Goal: Communication & Community: Answer question/provide support

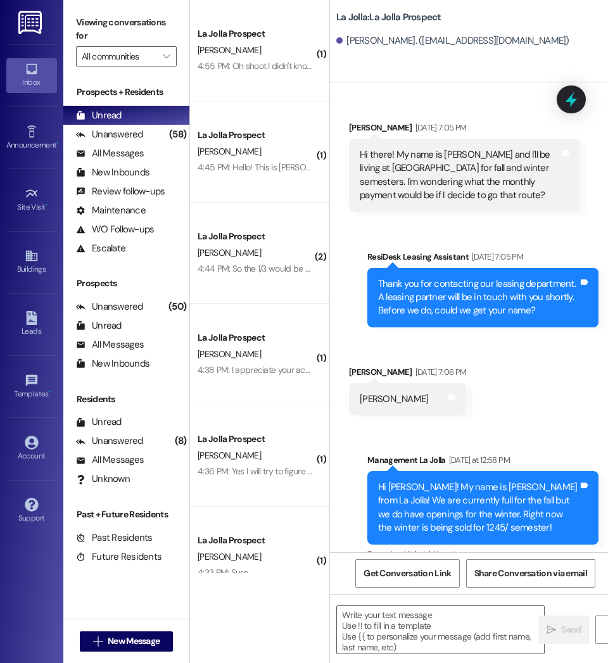
scroll to position [661, 0]
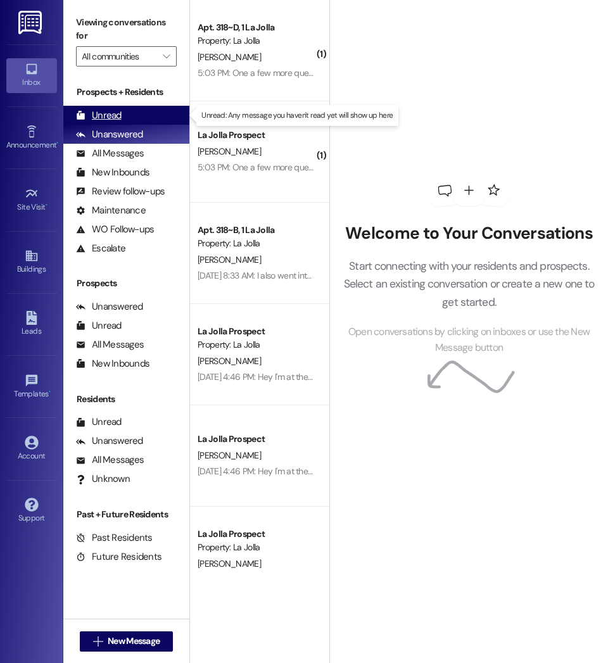
click at [139, 113] on div "Unread (0)" at bounding box center [126, 115] width 126 height 19
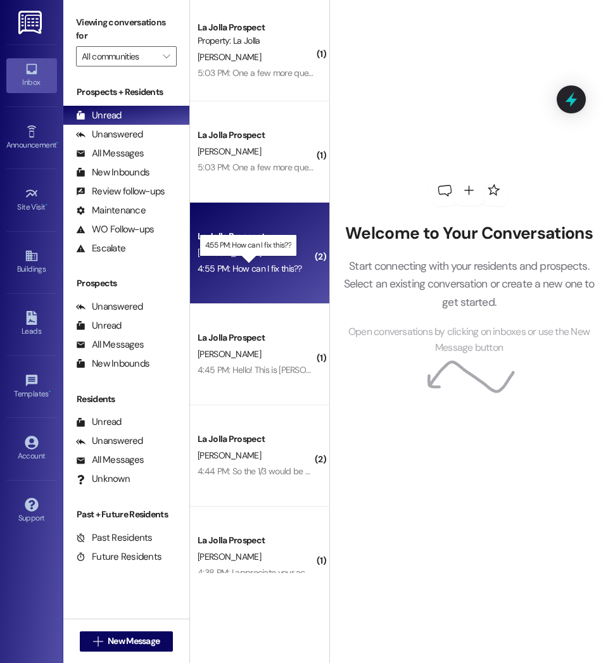
click at [276, 272] on div "4:55 PM: How can I fix this?? 4:55 PM: How can I fix this??" at bounding box center [249, 268] width 104 height 11
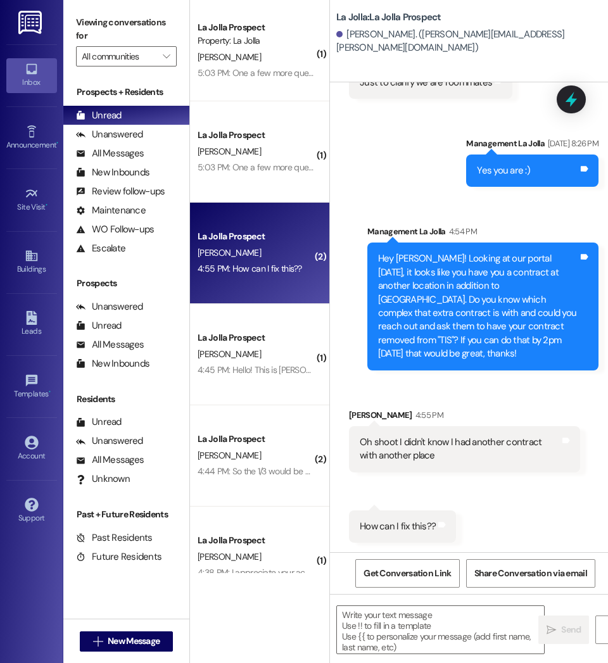
scroll to position [1326, 0]
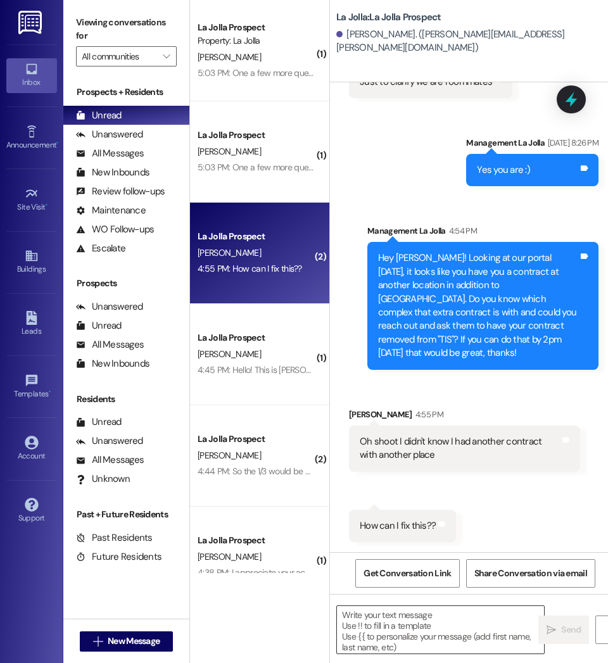
click at [410, 636] on textarea at bounding box center [440, 629] width 207 height 47
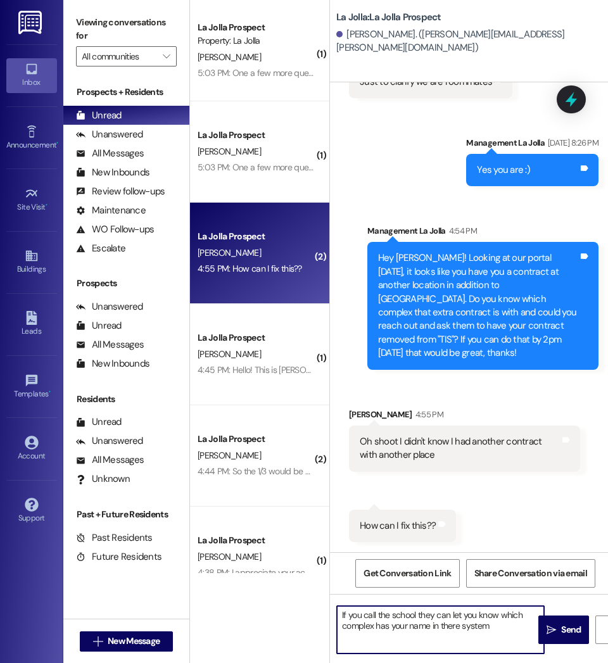
type textarea "If you call the school they can let you know which complex has your name in the…"
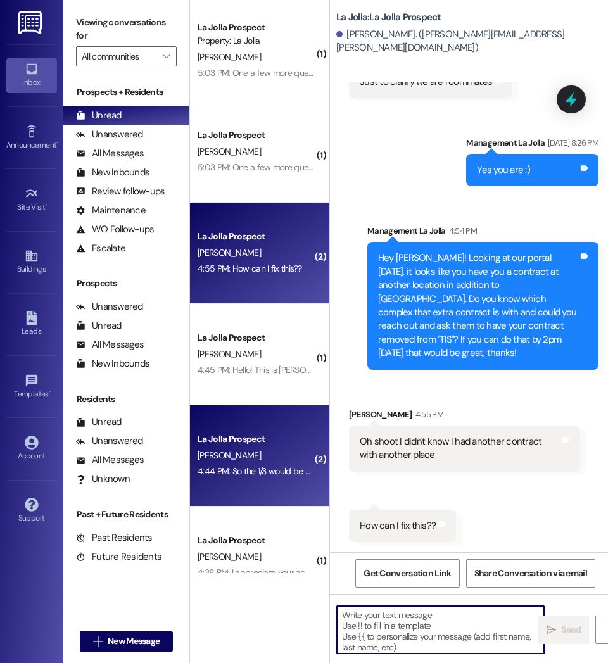
scroll to position [1325, 0]
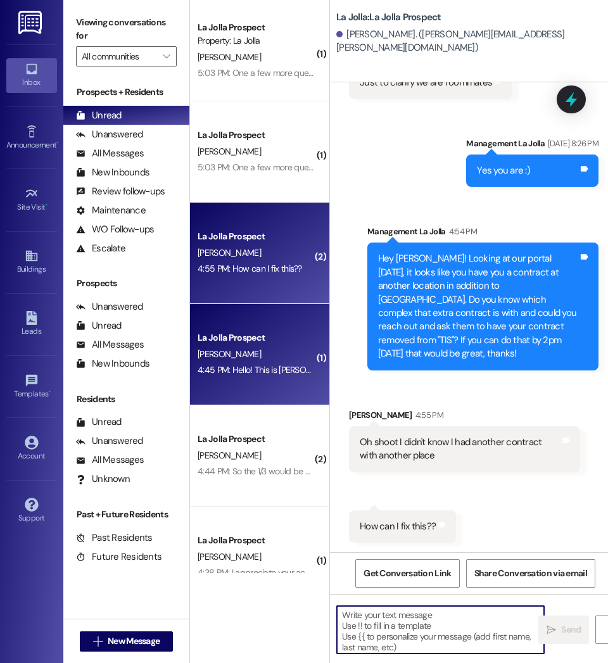
click at [299, 380] on div "La Jolla Prospect E. Hodnett 4:45 PM: Hello! This is Natasha Hodnett, Emree and…" at bounding box center [259, 354] width 139 height 101
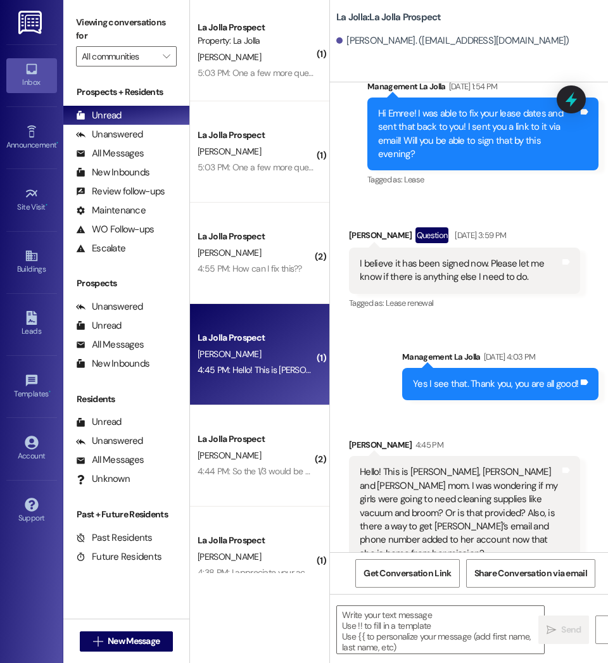
scroll to position [3455, 0]
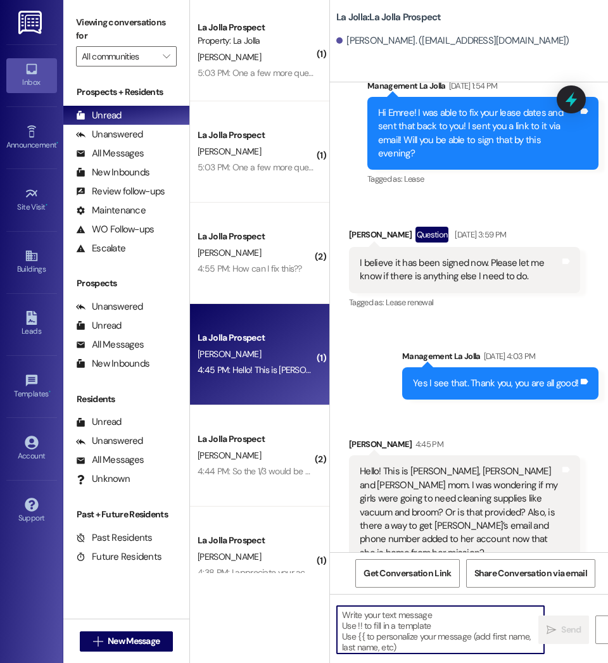
click at [413, 636] on textarea at bounding box center [440, 629] width 207 height 47
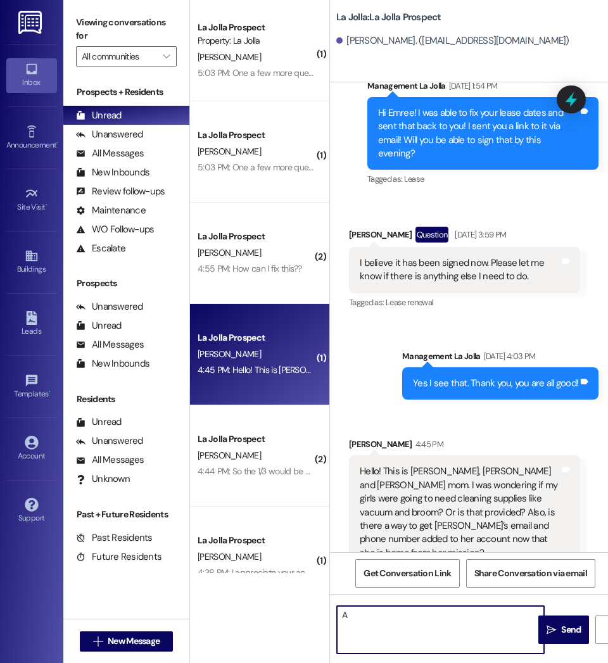
type textarea "A"
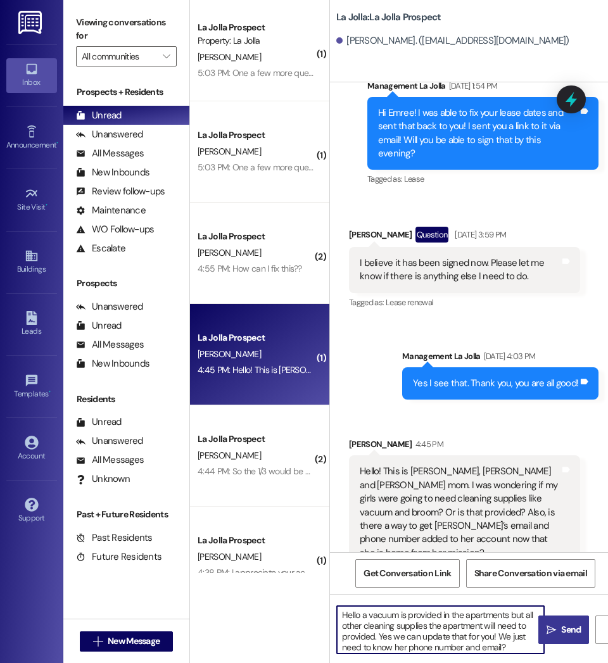
type textarea "Hello a vacuum is provided in the apartments but all other cleaning supplies th…"
click at [567, 632] on span "Send" at bounding box center [571, 629] width 20 height 13
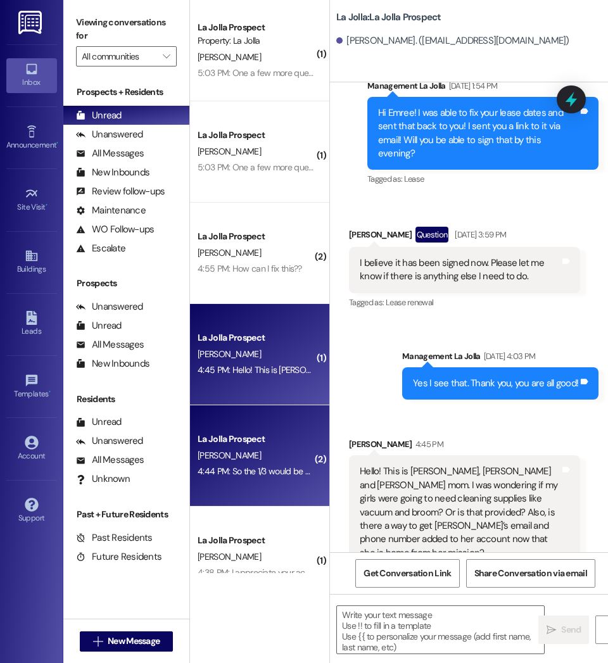
scroll to position [3454, 0]
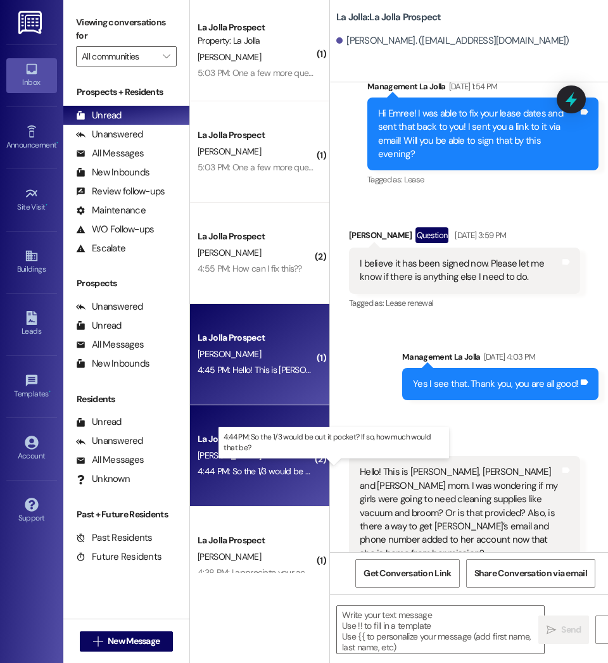
click at [275, 475] on div "4:44 PM: So the 1/3 would be out it pocket? If so, how much would that be? 4:44…" at bounding box center [333, 470] width 273 height 11
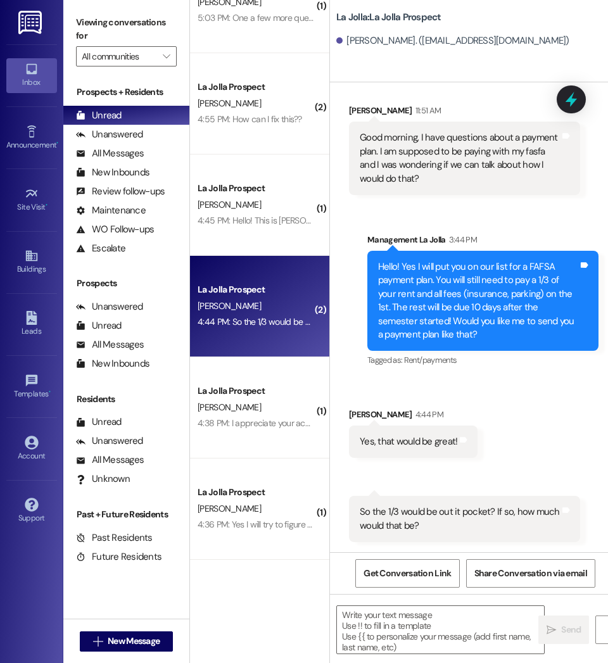
scroll to position [154, 0]
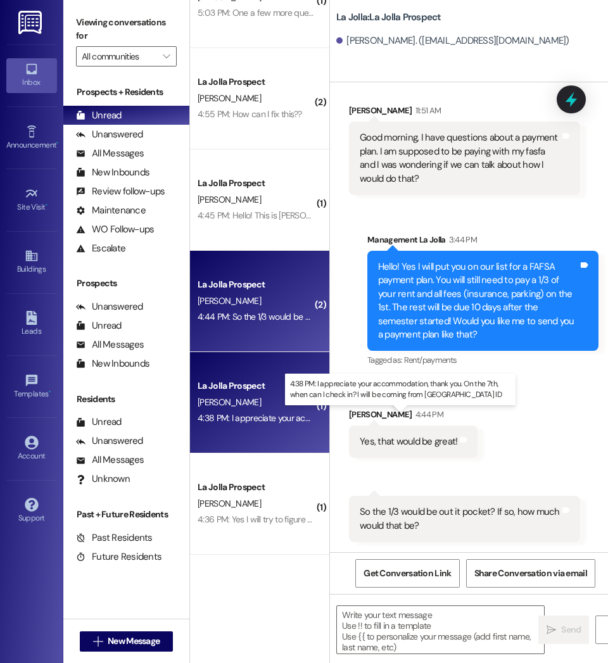
click at [272, 415] on div "4:38 PM: I appreciate your accommodation, thank you. On the 7th, when can I che…" at bounding box center [441, 417] width 489 height 11
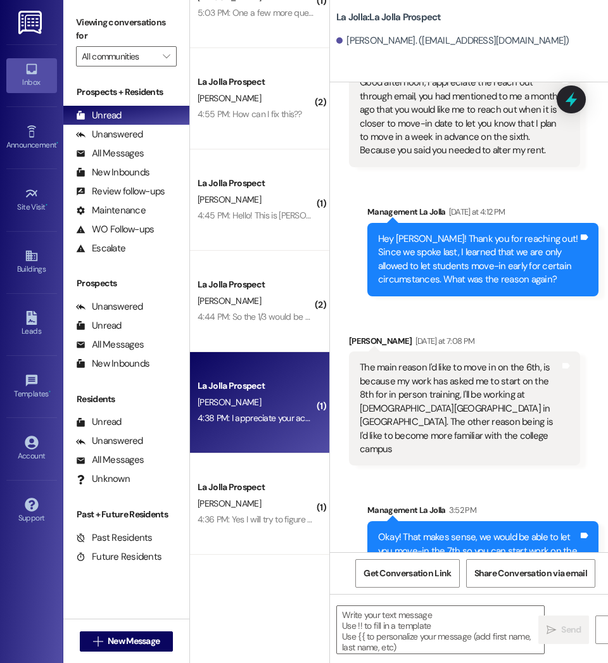
scroll to position [2270, 0]
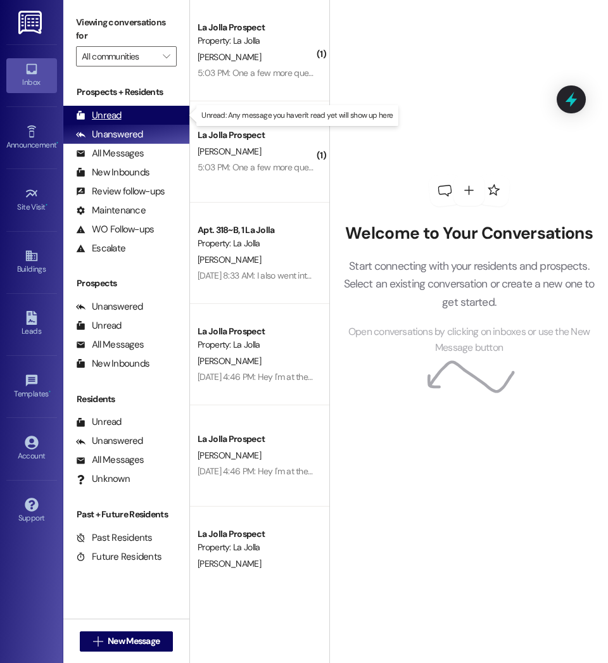
click at [120, 113] on div "Unread" at bounding box center [99, 115] width 46 height 13
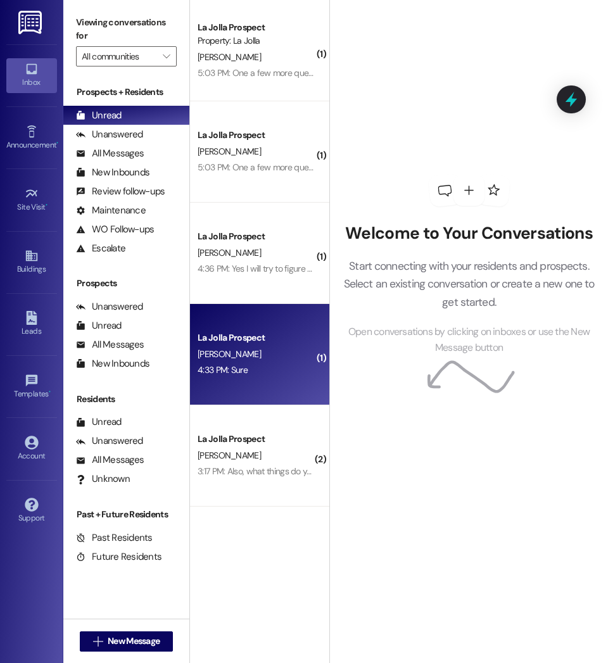
click at [251, 366] on div "4:33 PM: Sure 4:33 PM: Sure" at bounding box center [256, 370] width 120 height 16
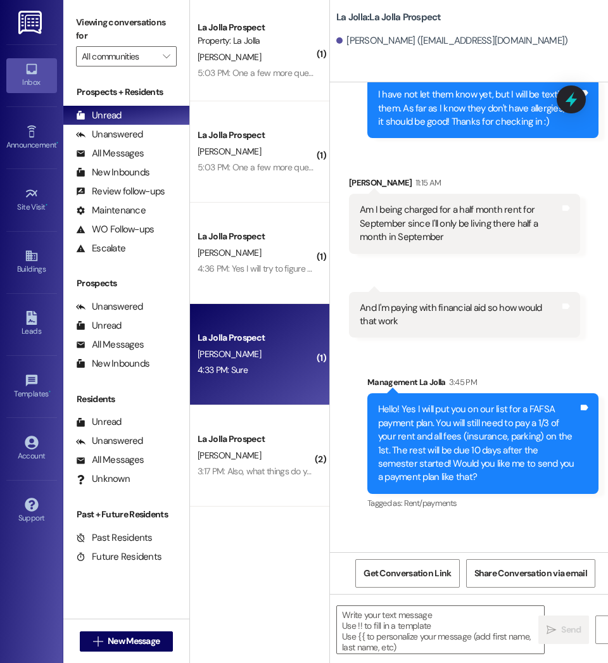
scroll to position [1011, 0]
